Goal: Register for event/course

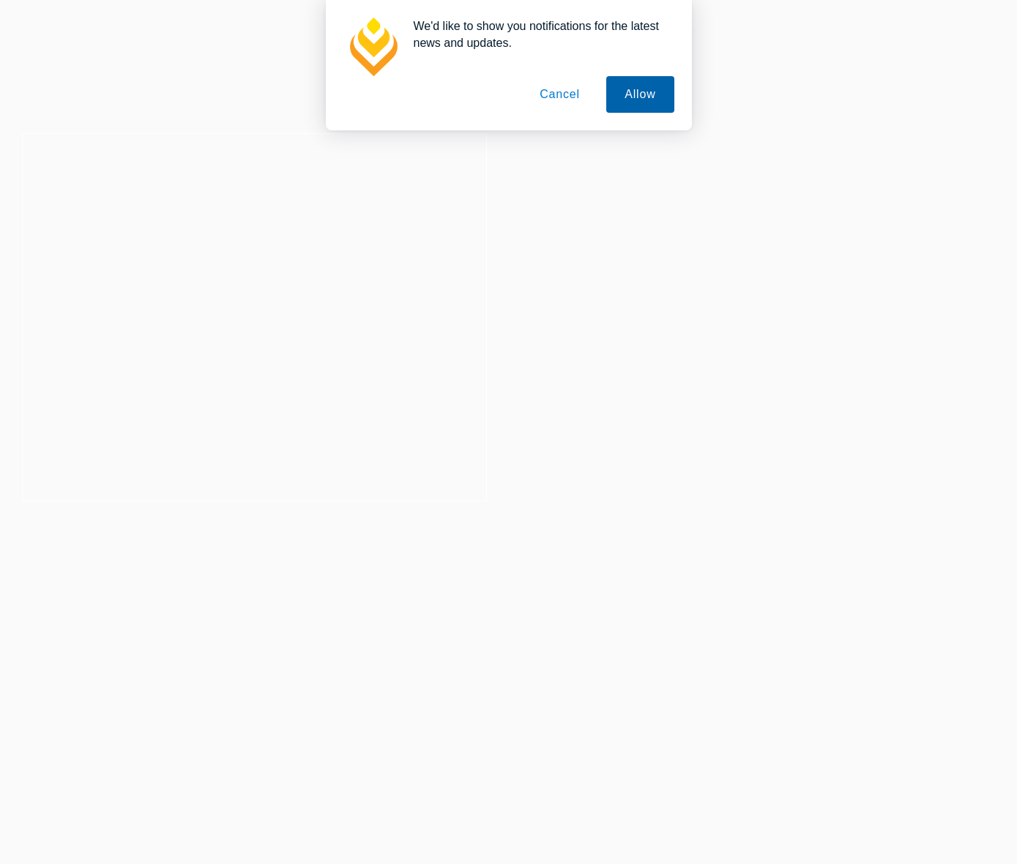
click at [648, 87] on button "Allow" at bounding box center [639, 94] width 67 height 37
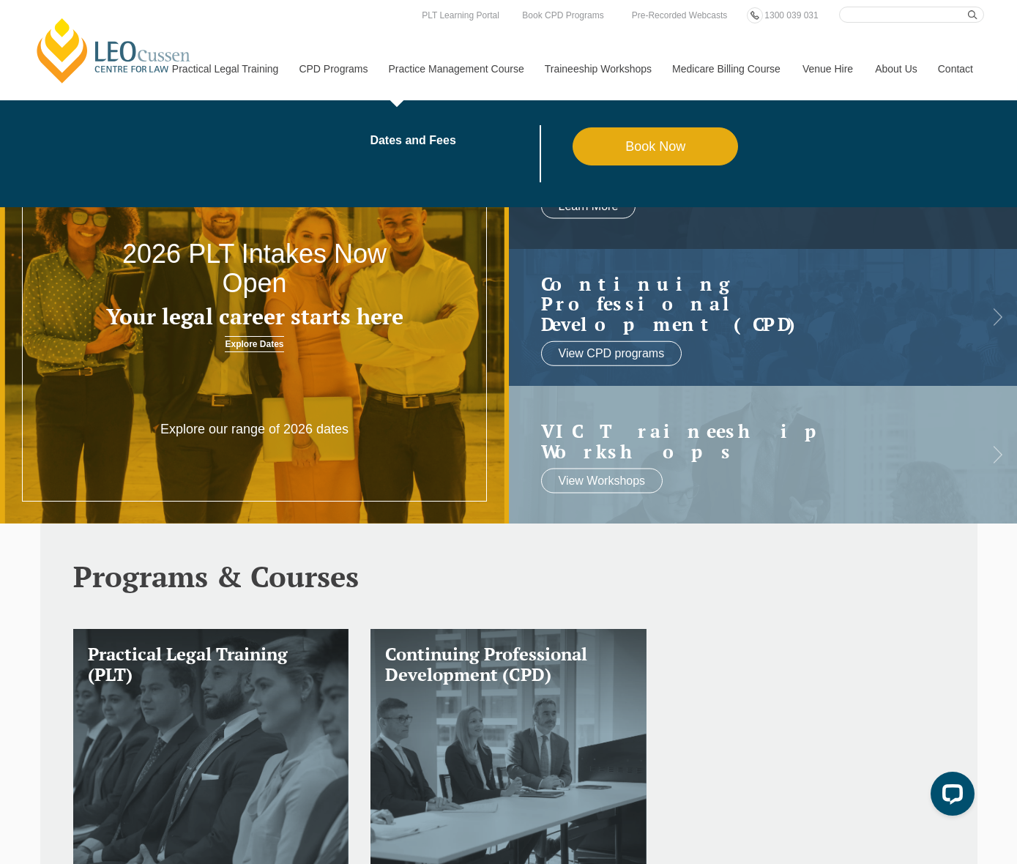
click at [456, 67] on link "Practice Management Course" at bounding box center [456, 68] width 156 height 63
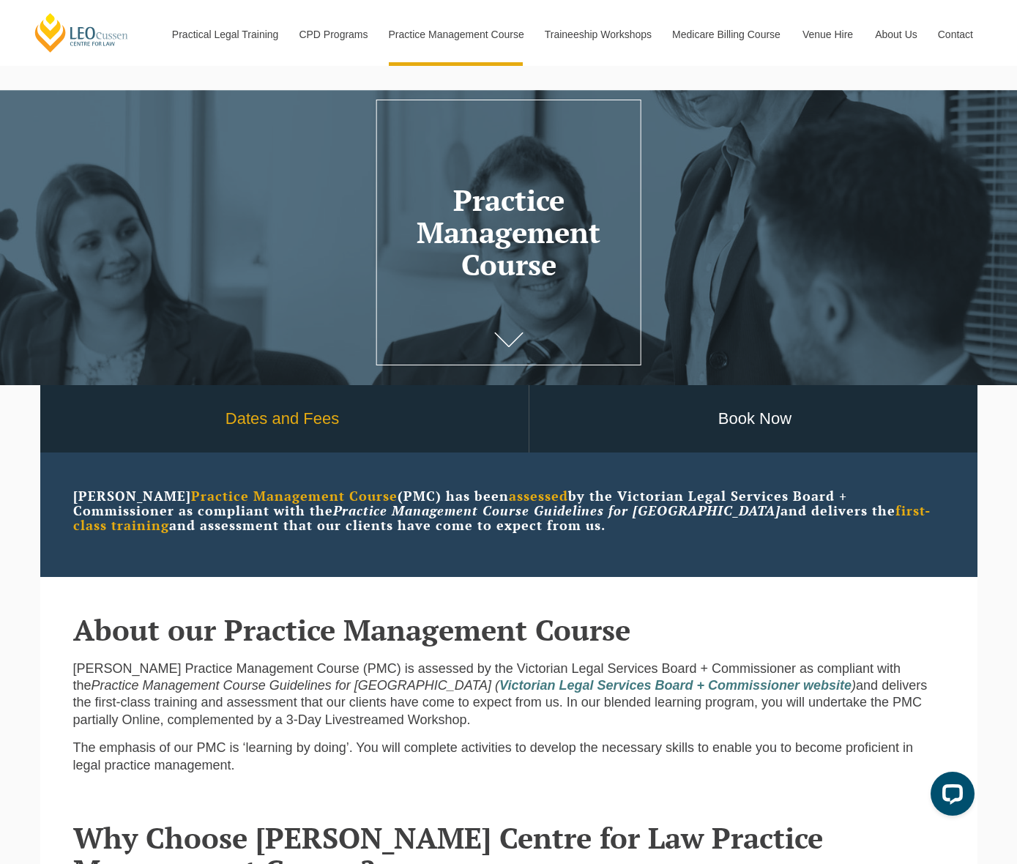
click at [305, 420] on link "Dates and Fees" at bounding box center [283, 419] width 492 height 68
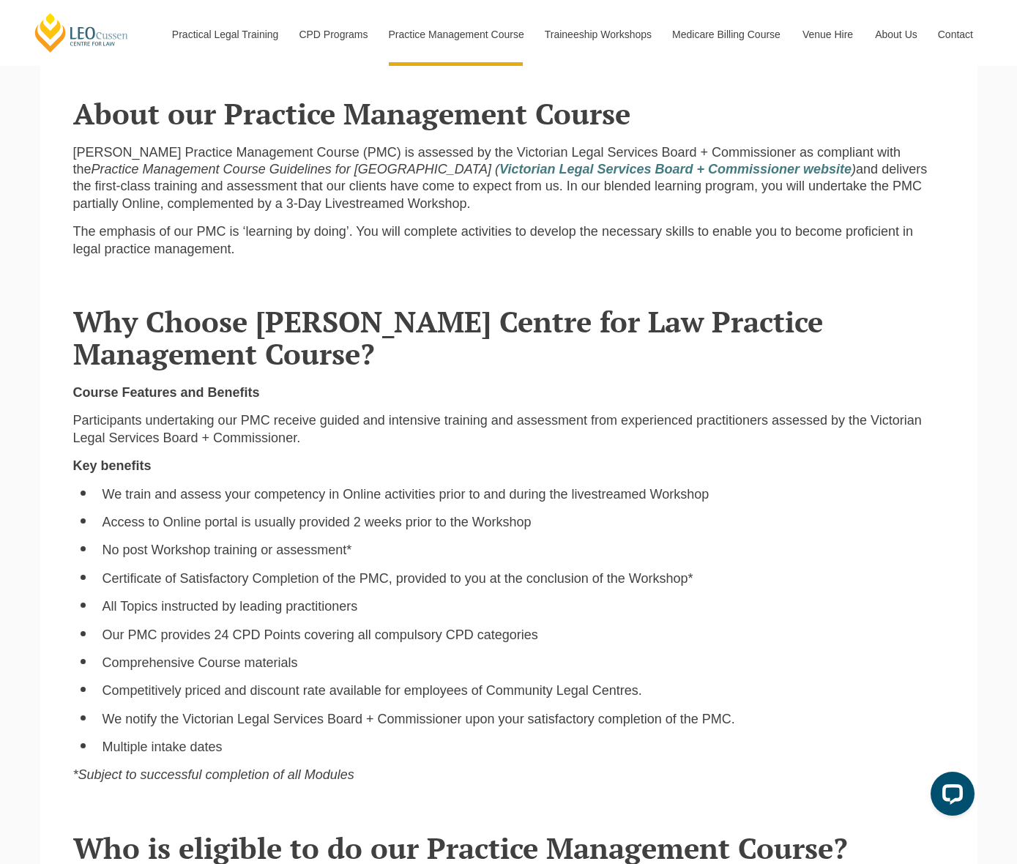
scroll to position [20, 0]
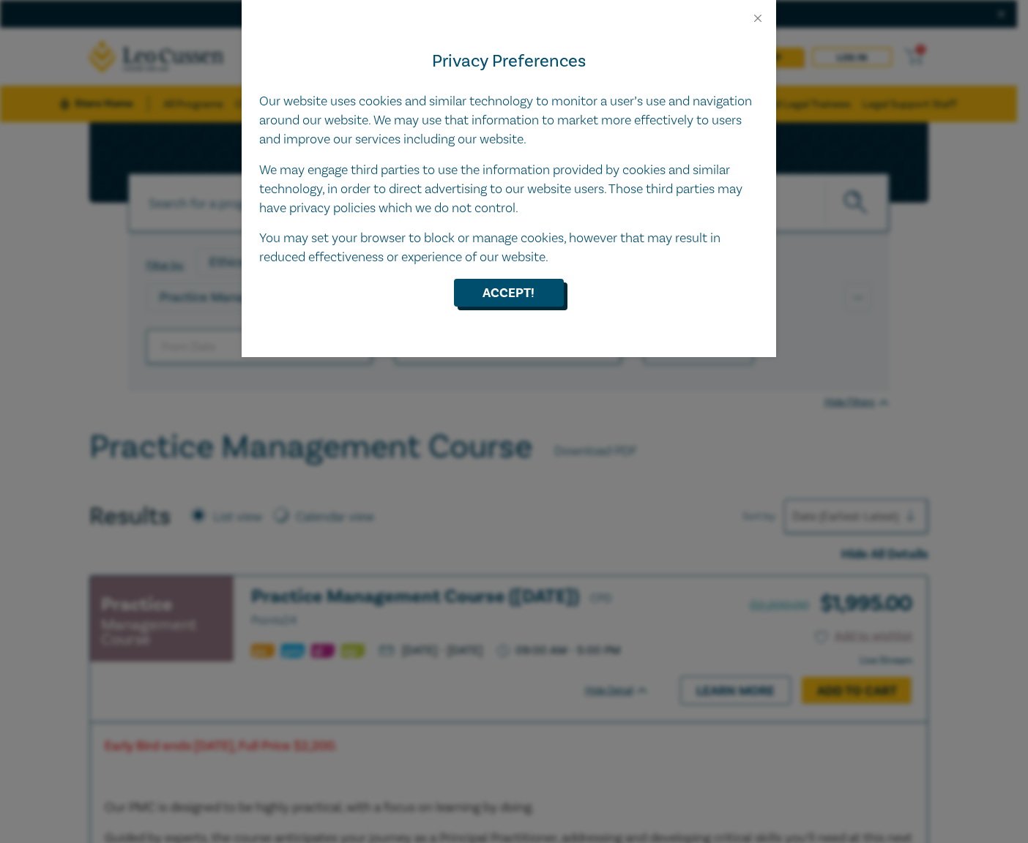
click at [502, 281] on button "Accept!" at bounding box center [509, 293] width 110 height 28
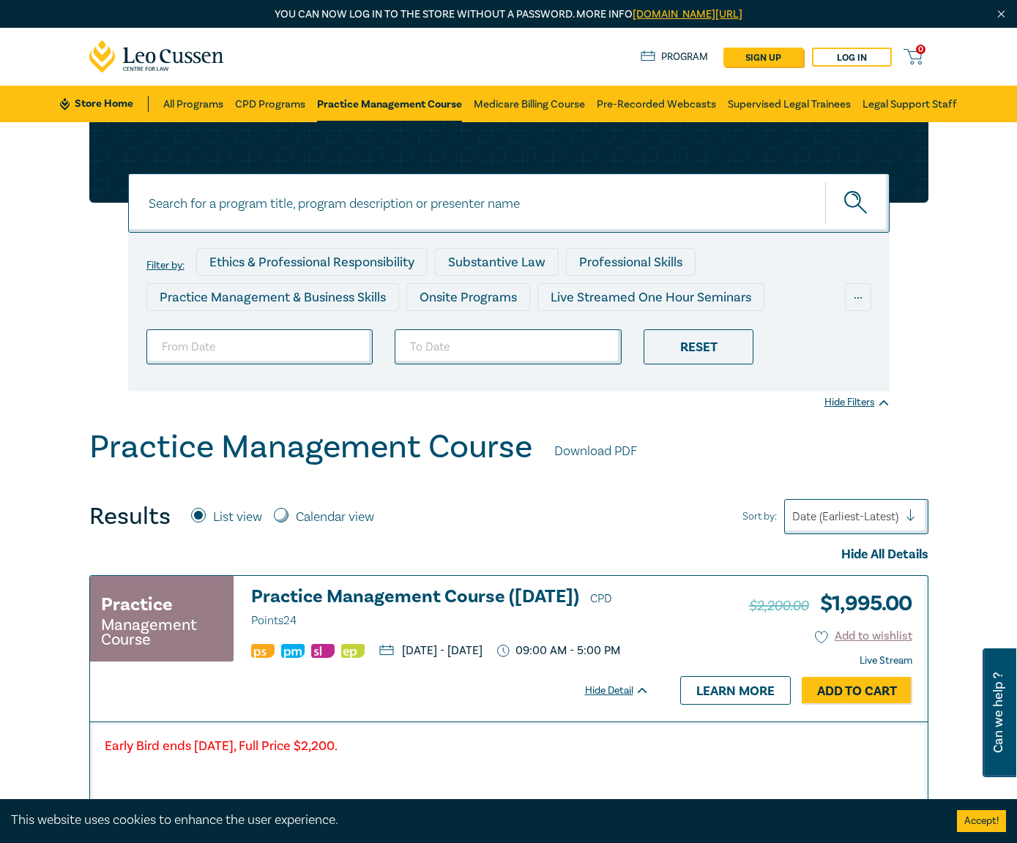
click at [395, 195] on input at bounding box center [508, 203] width 761 height 59
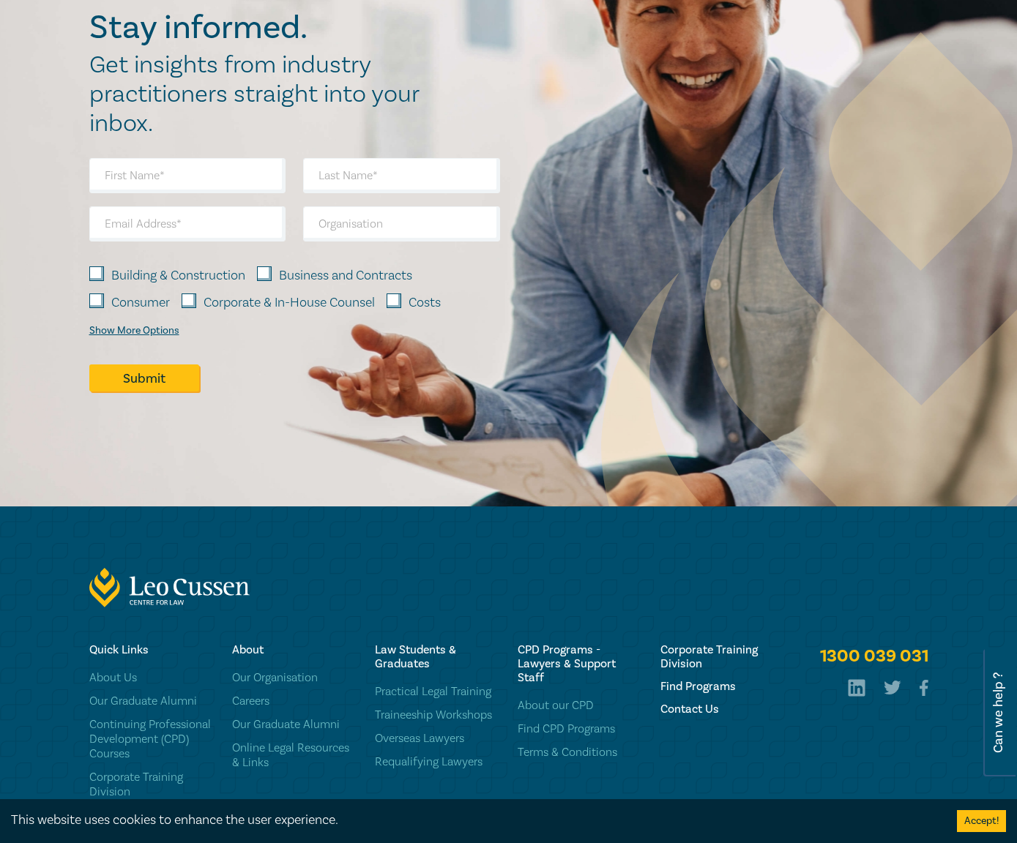
scroll to position [1632, 0]
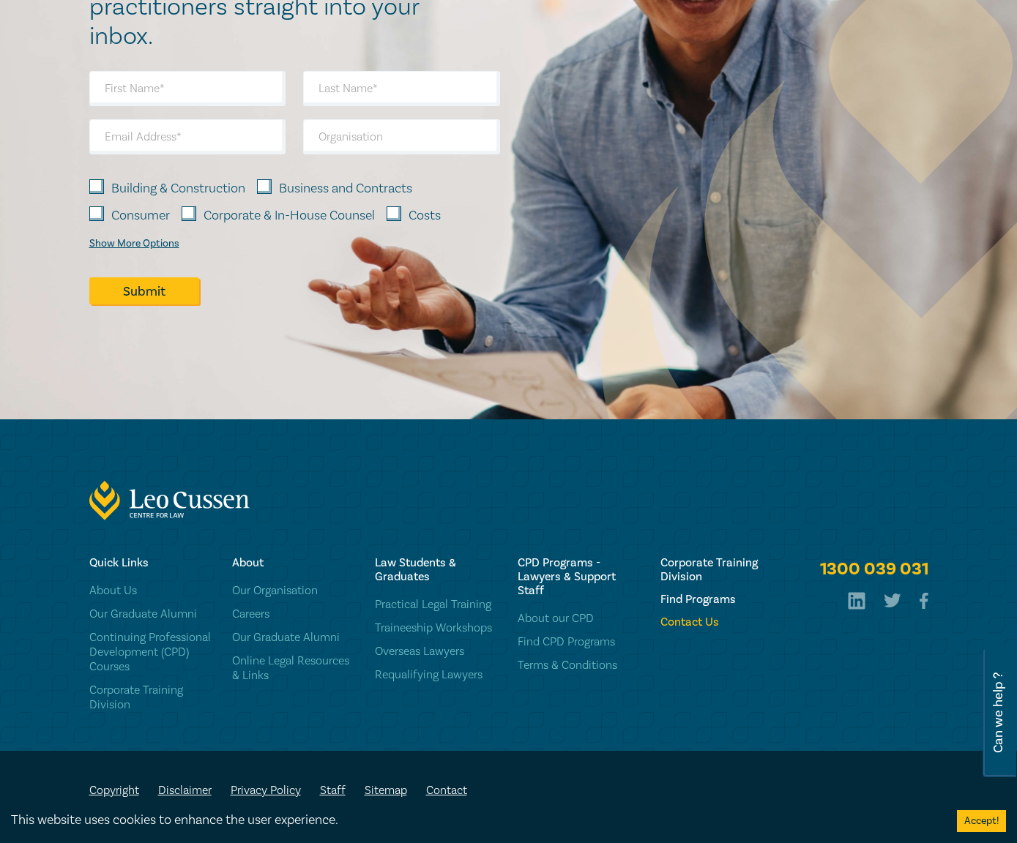
click at [696, 625] on h6 "Contact Us" at bounding box center [722, 623] width 125 height 14
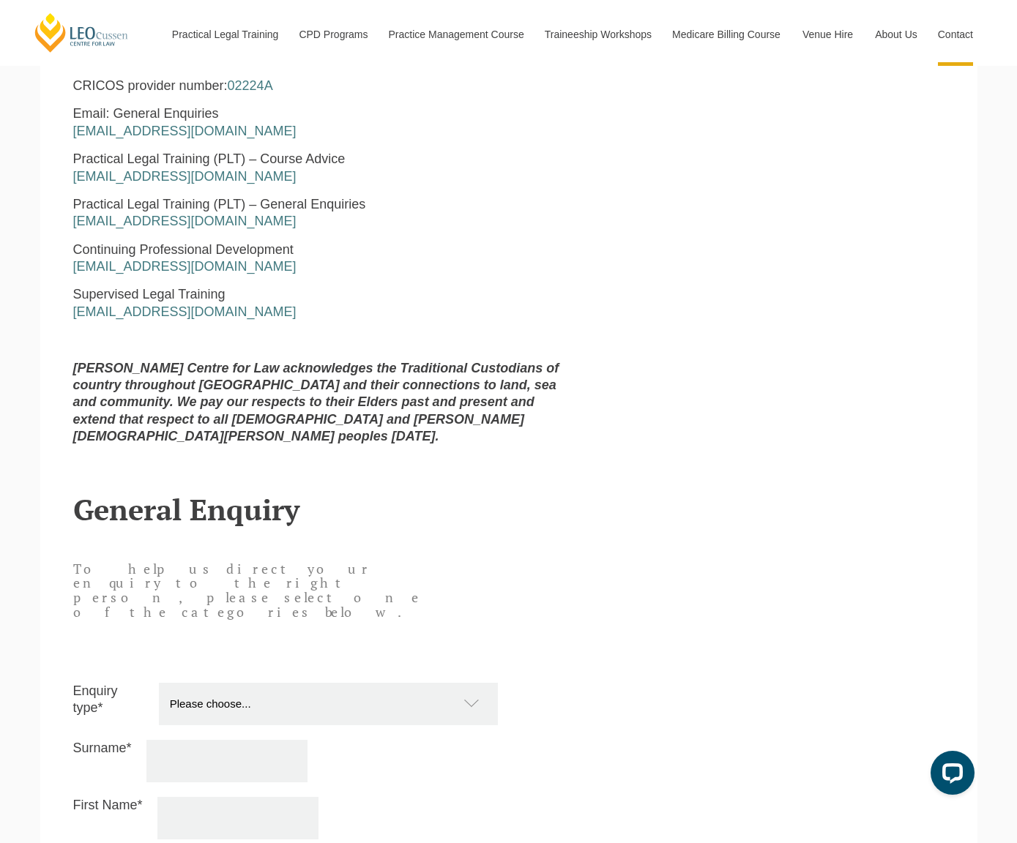
scroll to position [1228, 0]
